Goal: Find specific page/section: Find specific page/section

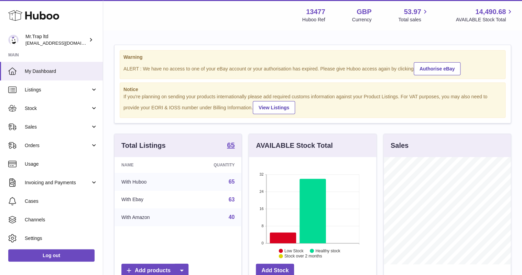
scroll to position [107, 127]
click at [49, 123] on link "Sales" at bounding box center [51, 127] width 103 height 19
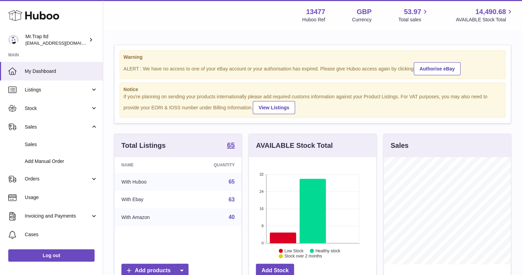
click at [51, 140] on link "Sales" at bounding box center [51, 144] width 103 height 17
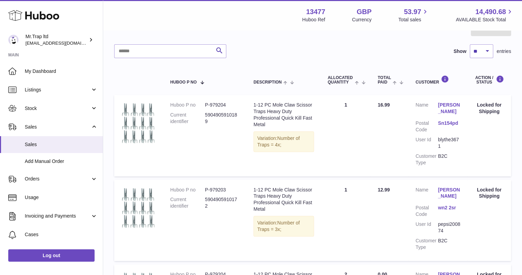
scroll to position [27, 0]
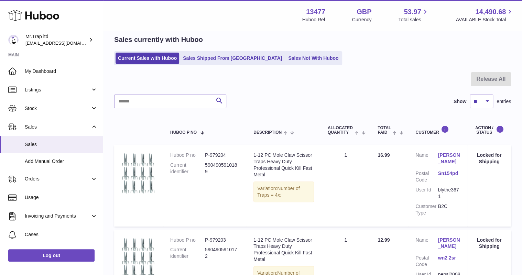
click at [286, 60] on link "Sales Not With Huboo" at bounding box center [313, 58] width 55 height 11
